Goal: Task Accomplishment & Management: Use online tool/utility

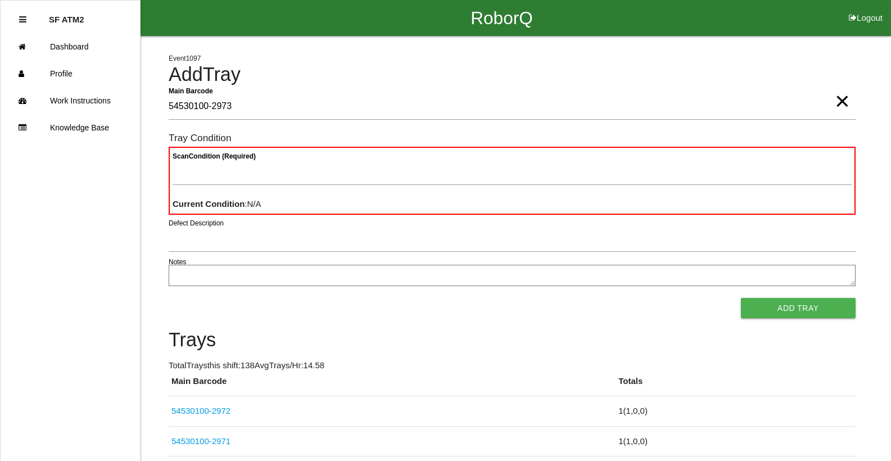
type Barcode "54530100-2973"
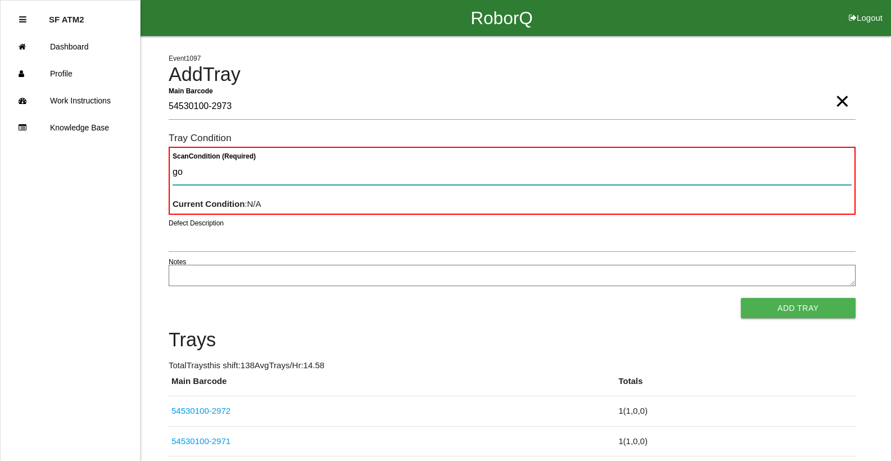
type Condition "goo"
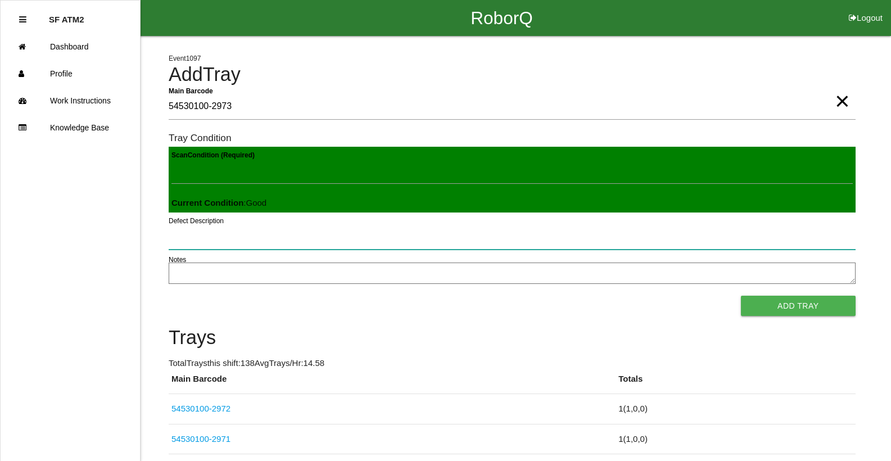
click at [741, 296] on button "Add Tray" at bounding box center [798, 306] width 115 height 20
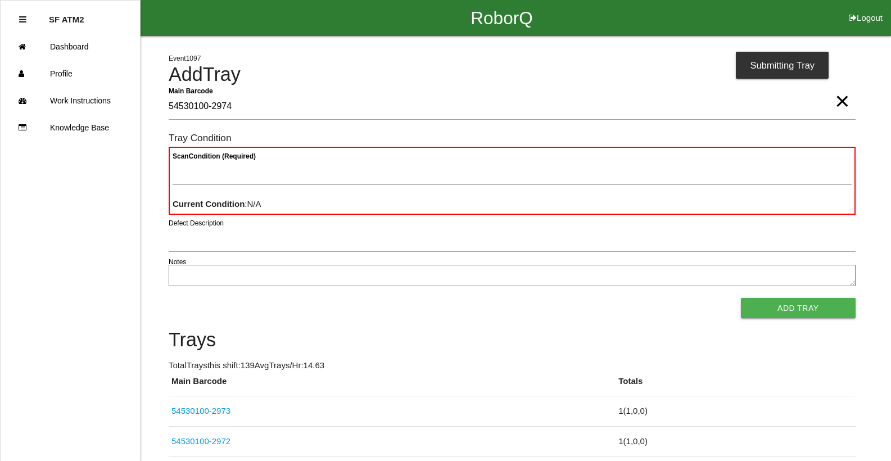
type Barcode "54530100-2974"
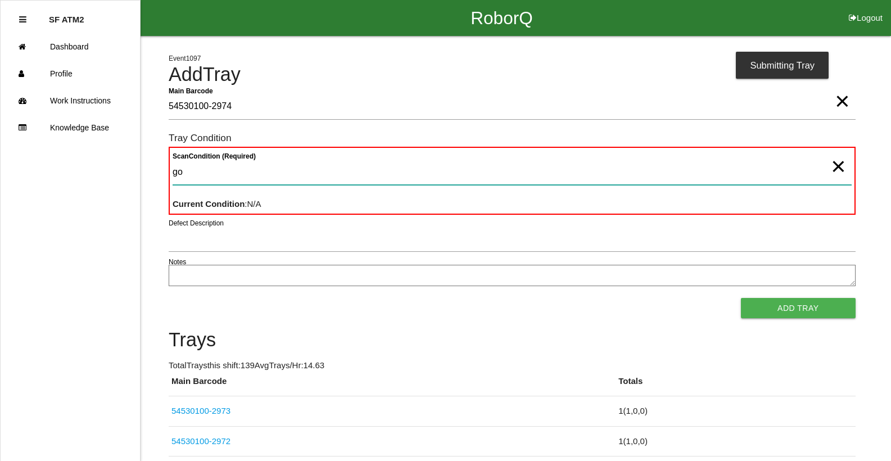
type Condition "goo"
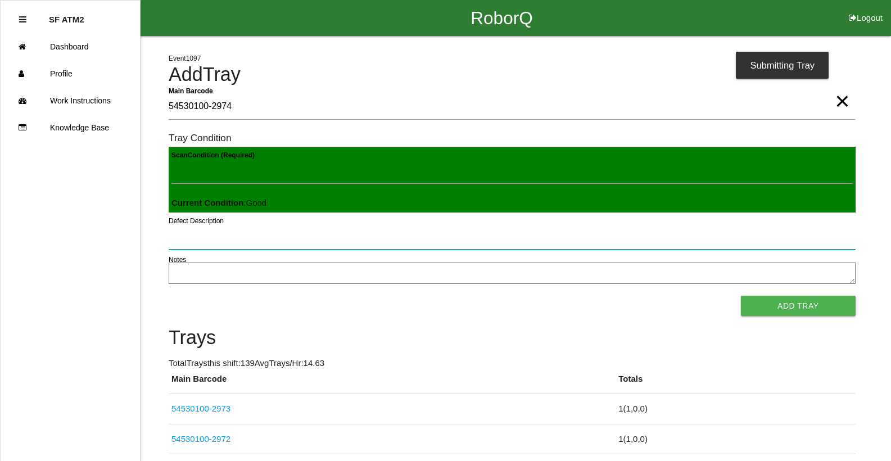
click at [741, 296] on button "Add Tray" at bounding box center [798, 306] width 115 height 20
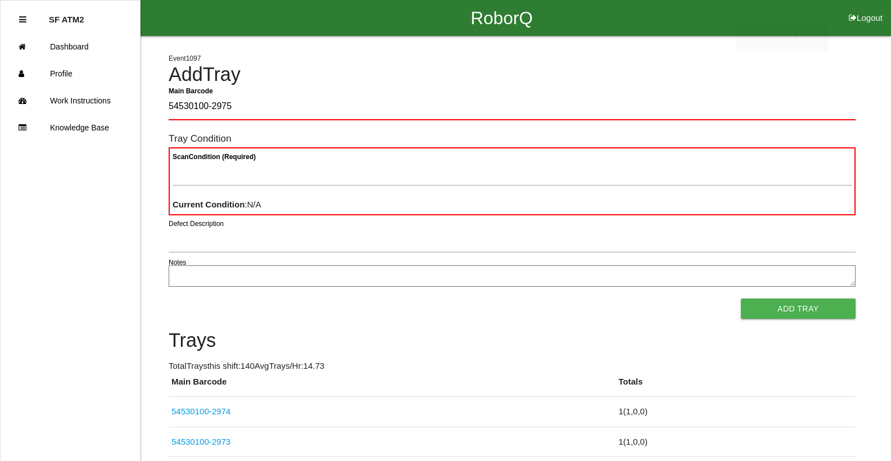
type Barcode "54530100-2975"
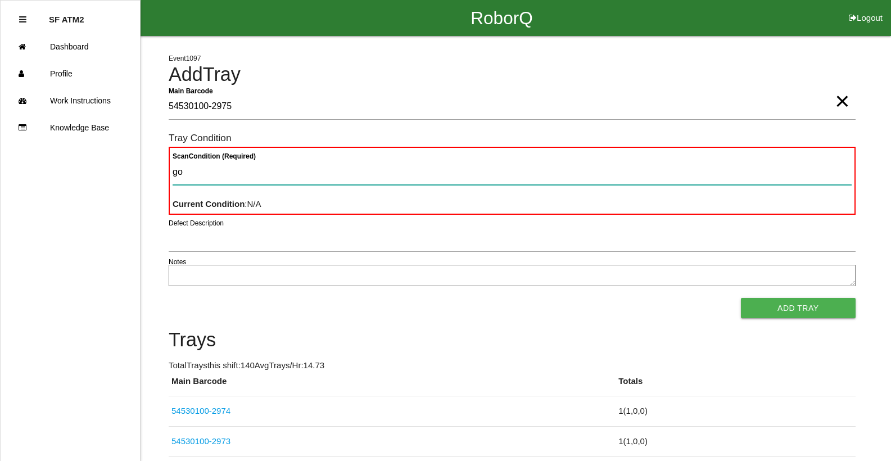
type Condition "goo"
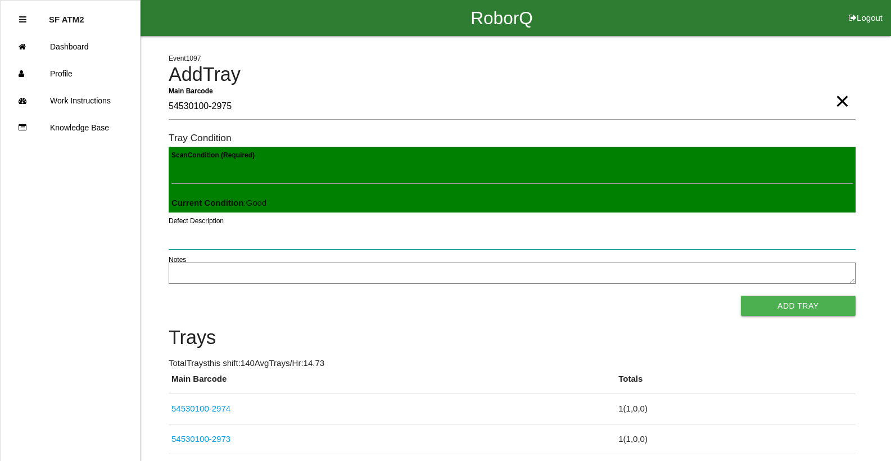
click at [741, 296] on button "Add Tray" at bounding box center [798, 306] width 115 height 20
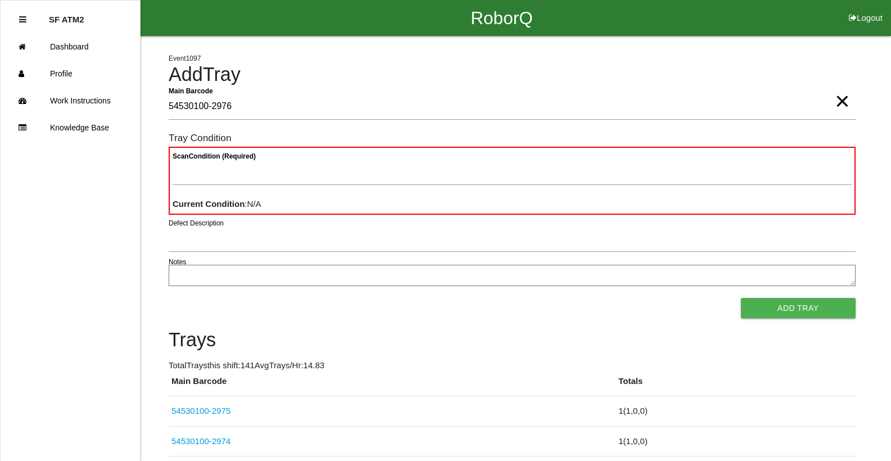
type Barcode "54530100-2976"
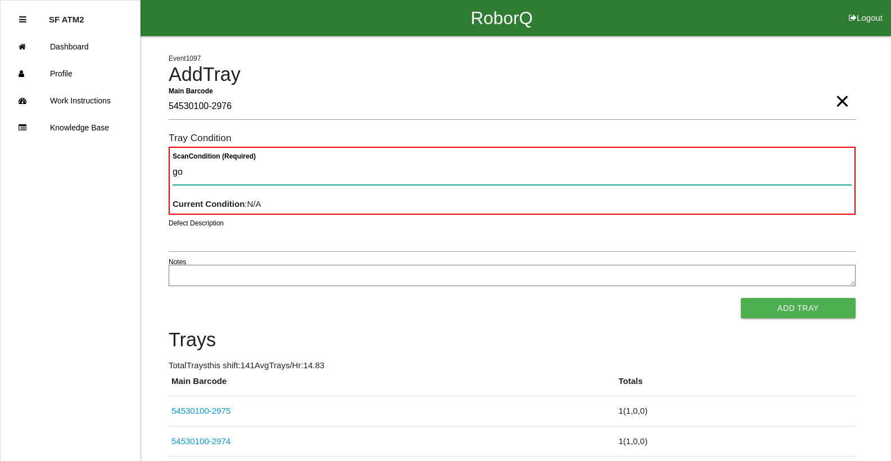
type Condition "goo"
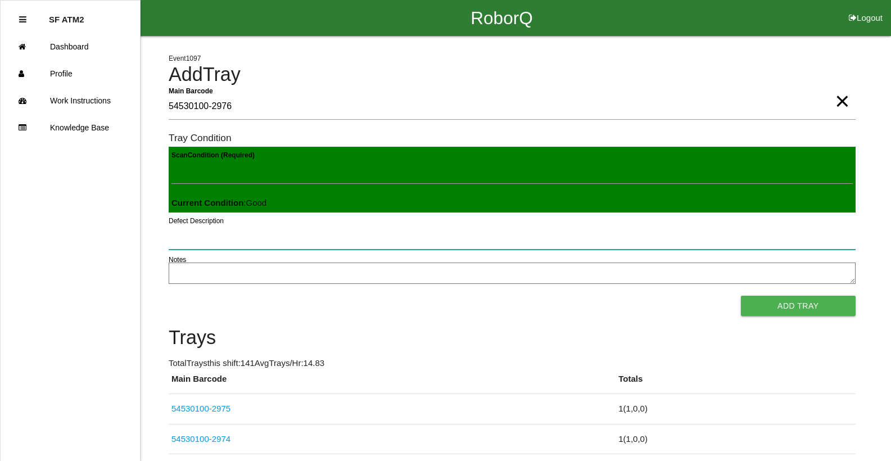
click at [741, 296] on button "Add Tray" at bounding box center [798, 306] width 115 height 20
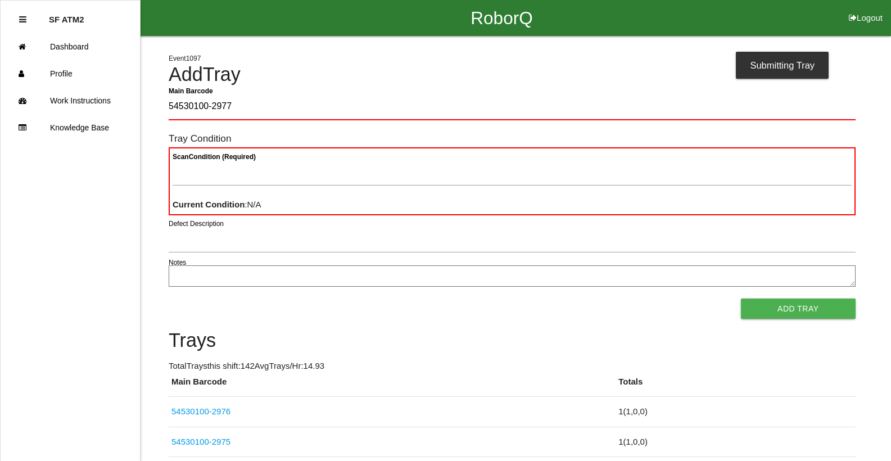
type Barcode "54530100-2977"
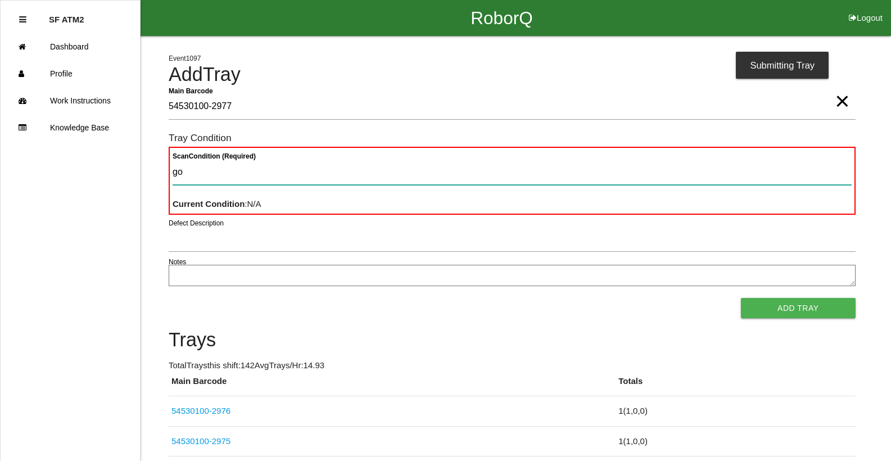
type Condition "goo"
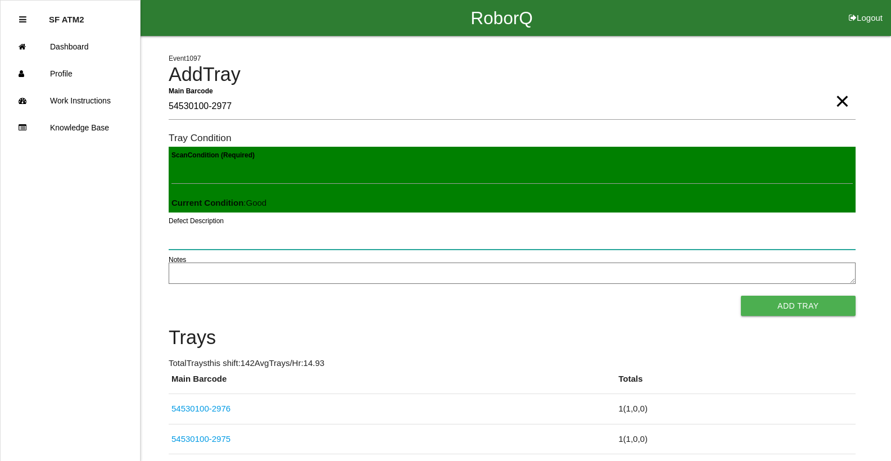
click button "Add Tray" at bounding box center [798, 306] width 115 height 20
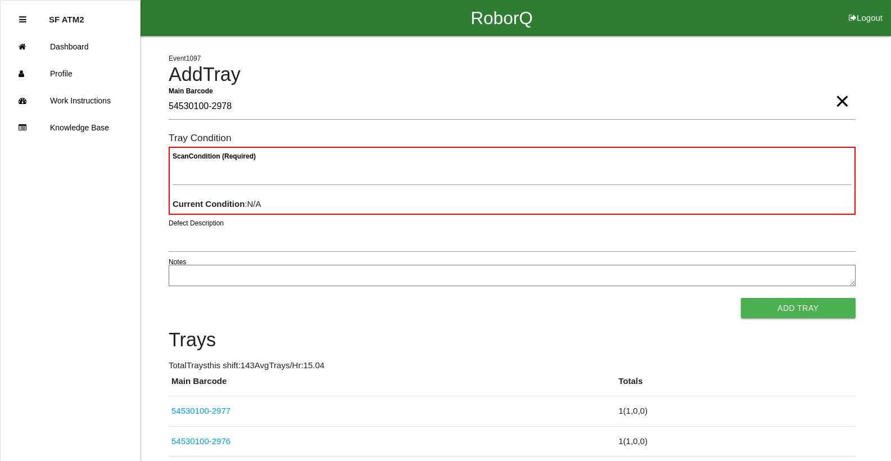
type Barcode "54530100-2978"
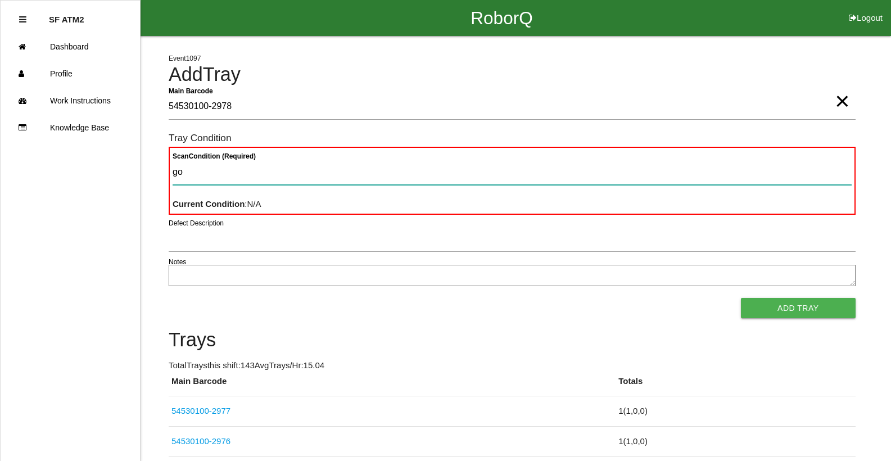
type Condition "goo"
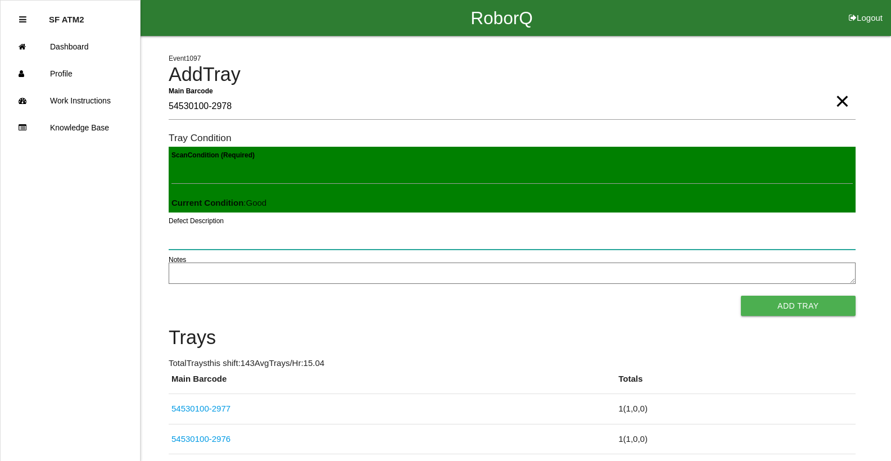
click at [741, 296] on button "Add Tray" at bounding box center [798, 306] width 115 height 20
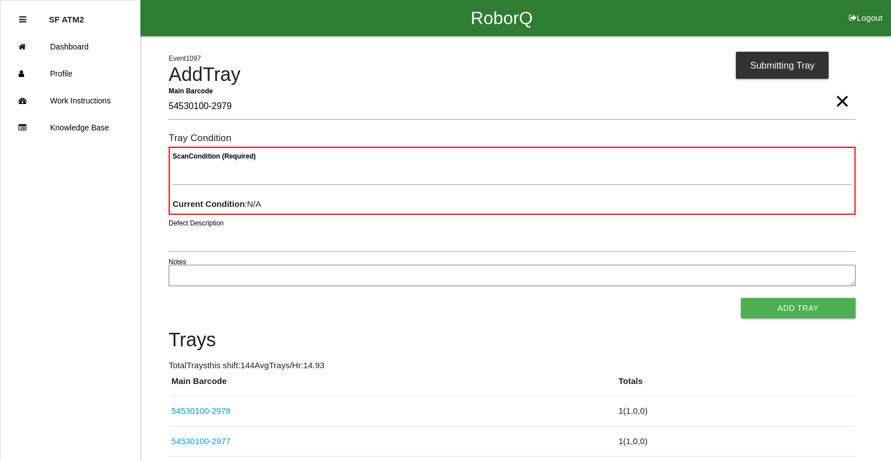
type Barcode "54530100-2979"
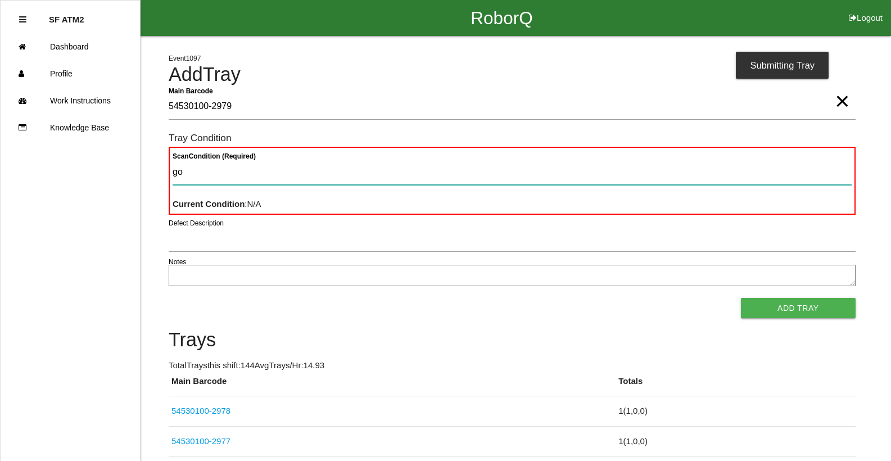
type Condition "goo"
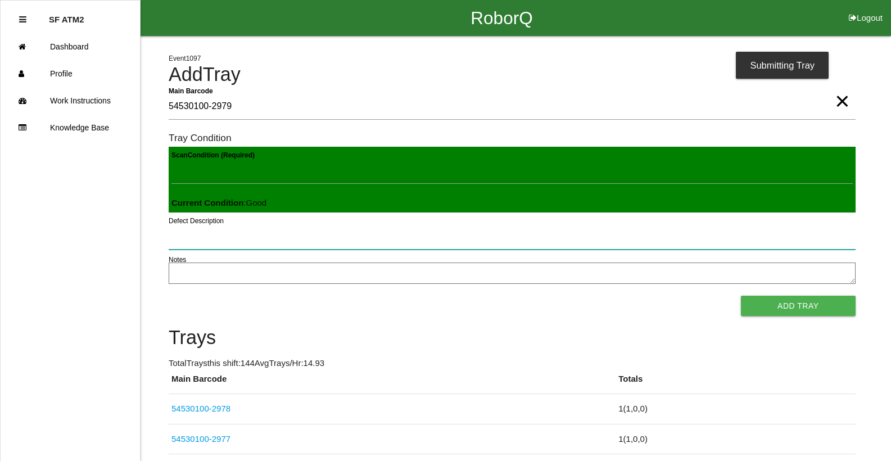
click at [741, 296] on button "Add Tray" at bounding box center [798, 306] width 115 height 20
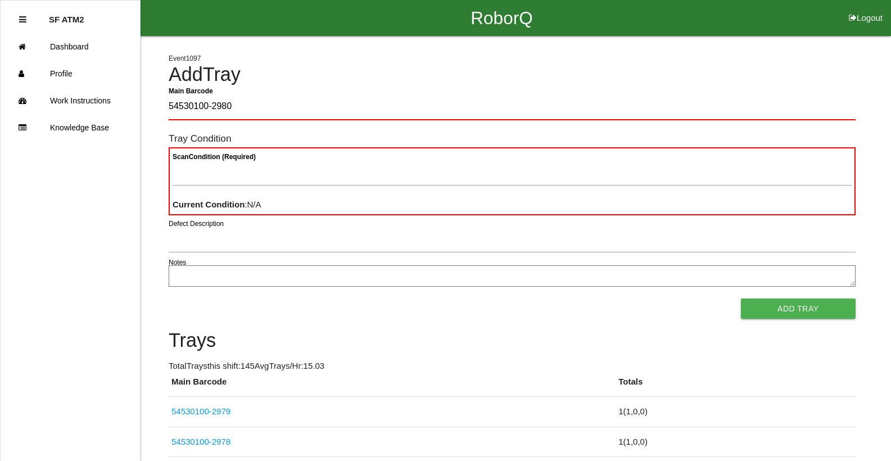
type Barcode "54530100-2980"
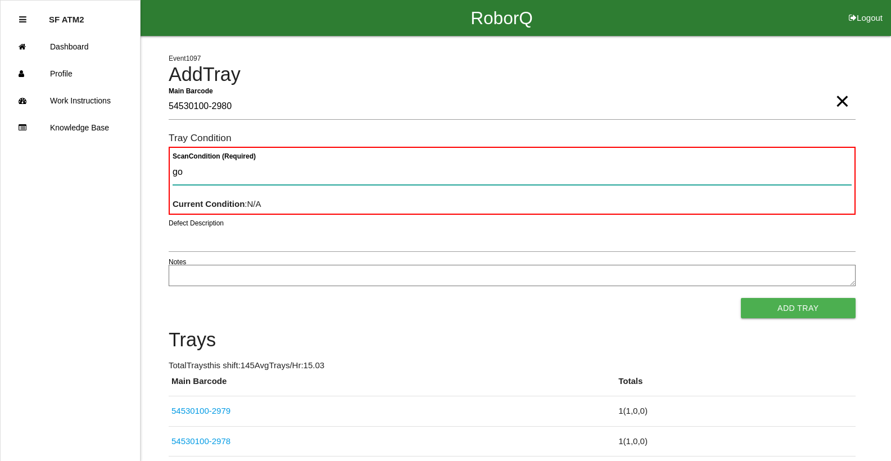
type Condition "goo"
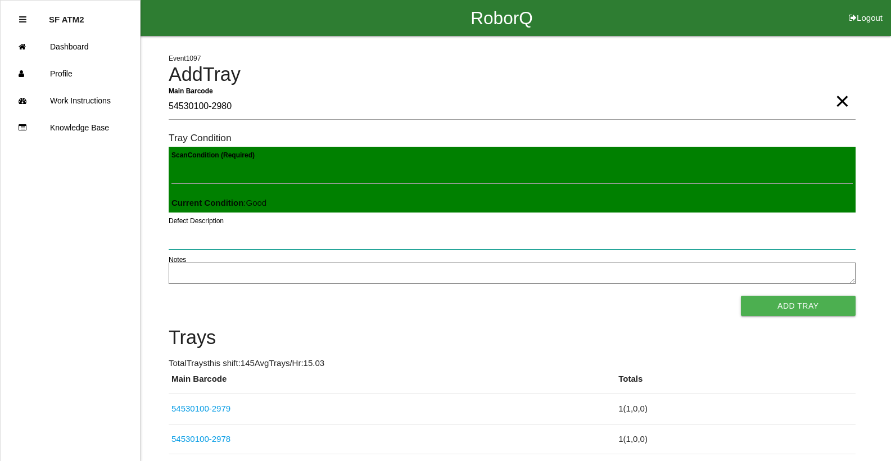
click at [741, 296] on button "Add Tray" at bounding box center [798, 306] width 115 height 20
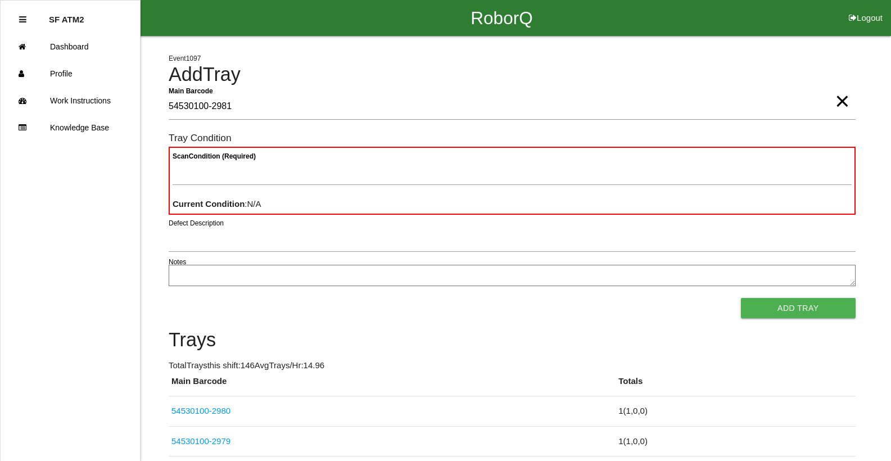
type Barcode "54530100-2981"
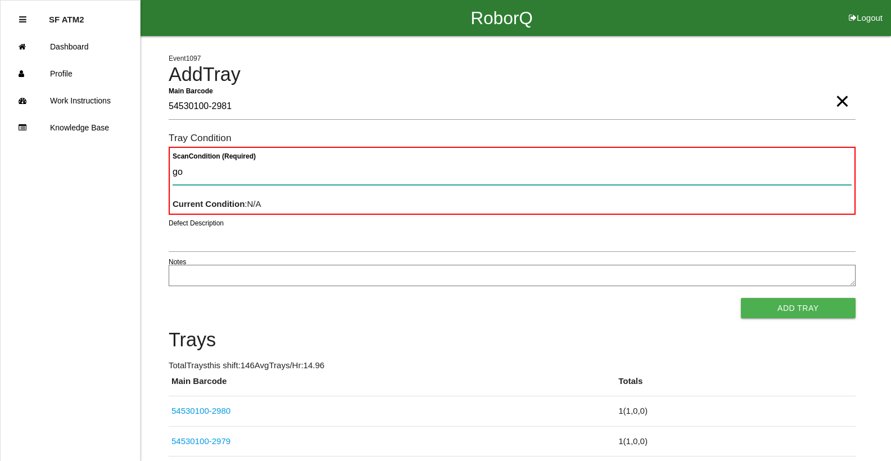
type Condition "goo"
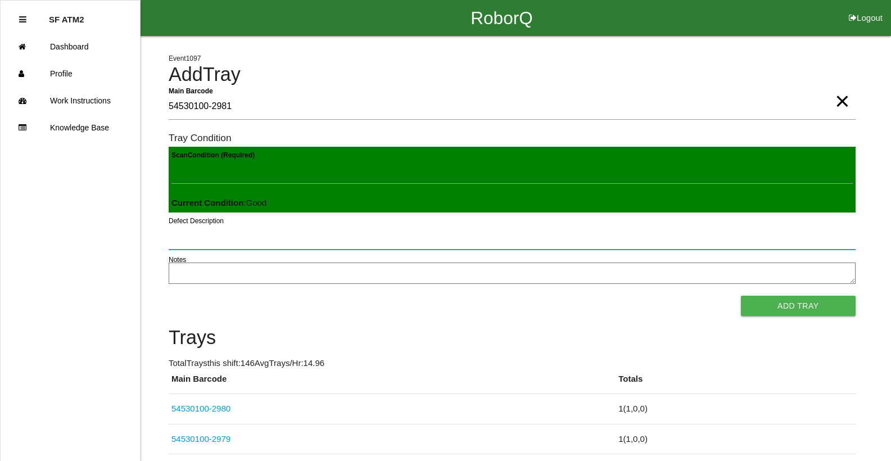
click at [741, 296] on button "Add Tray" at bounding box center [798, 306] width 115 height 20
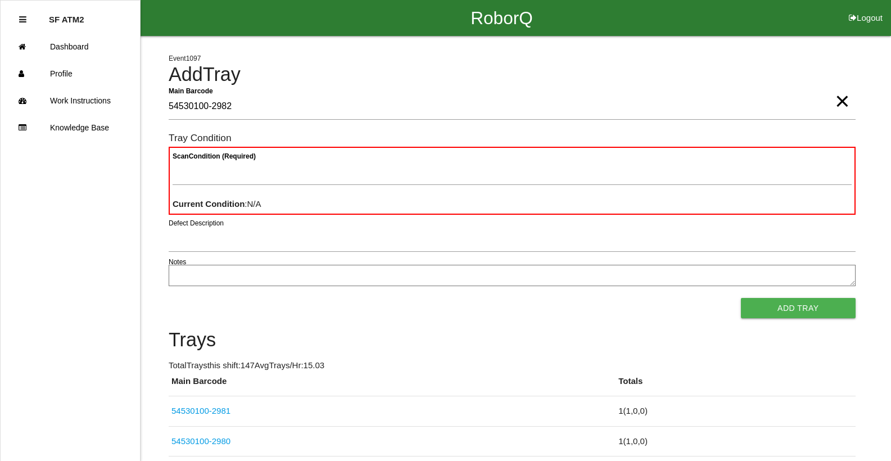
type Barcode "54530100-2982"
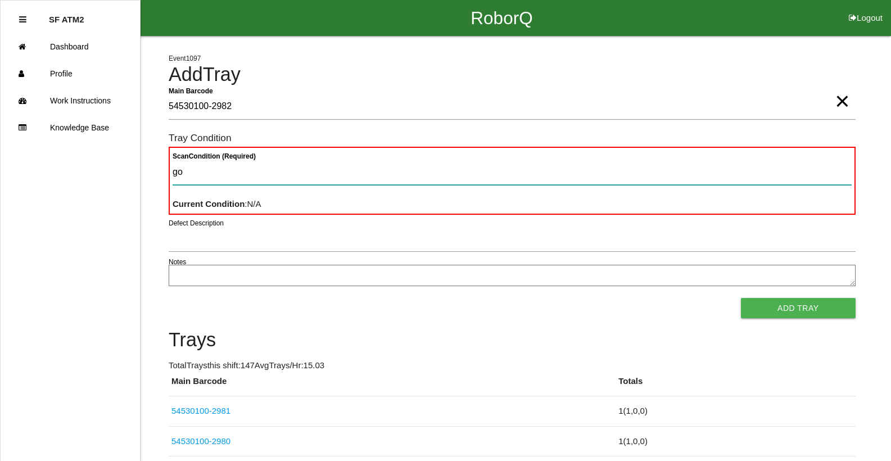
type Condition "goo"
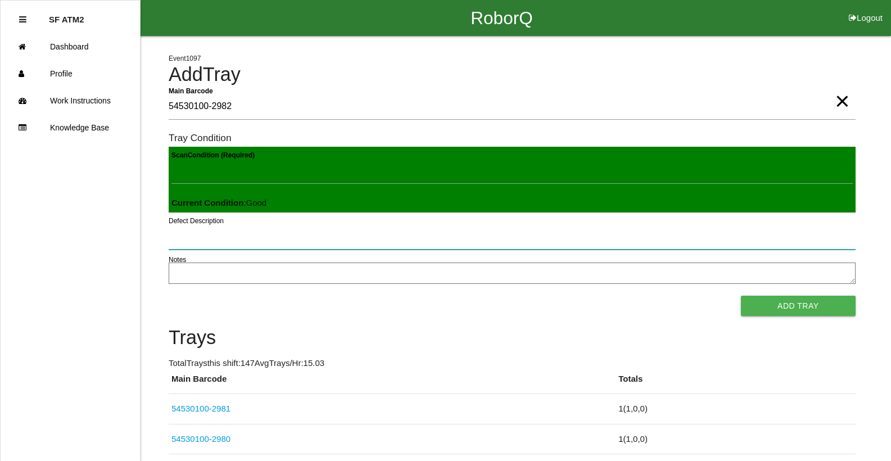
click at [741, 296] on button "Add Tray" at bounding box center [798, 306] width 115 height 20
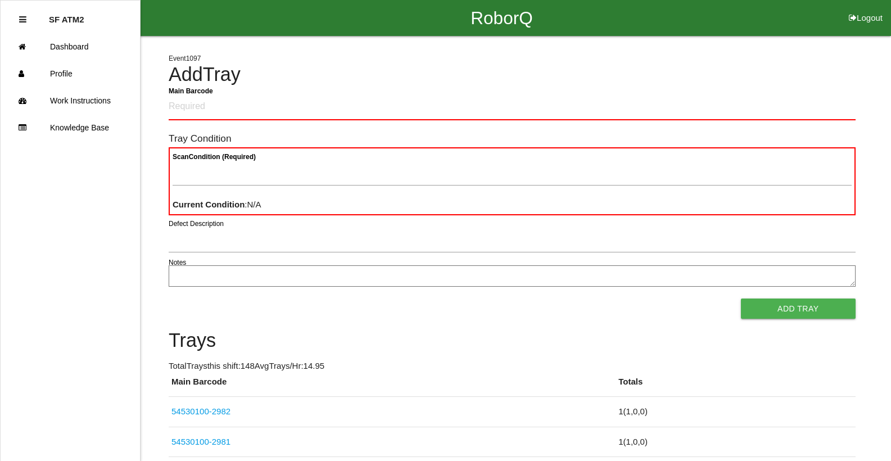
click at [795, 22] on div "RoborQ Logout" at bounding box center [501, 18] width 778 height 36
